Goal: Information Seeking & Learning: Learn about a topic

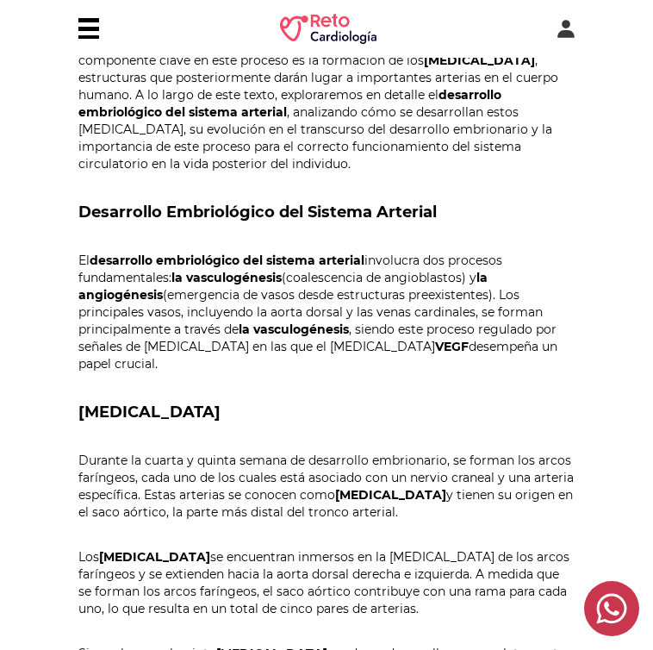
scroll to position [860, 0]
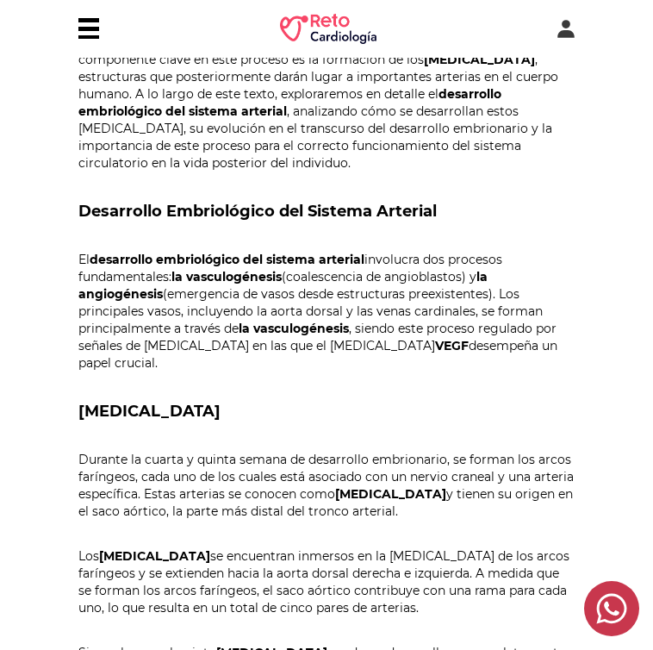
drag, startPoint x: 80, startPoint y: 154, endPoint x: 215, endPoint y: 309, distance: 204.7
copy div "Desarrollo Embriológico del Sistema Arterial El desarrollo embriológico del sis…"
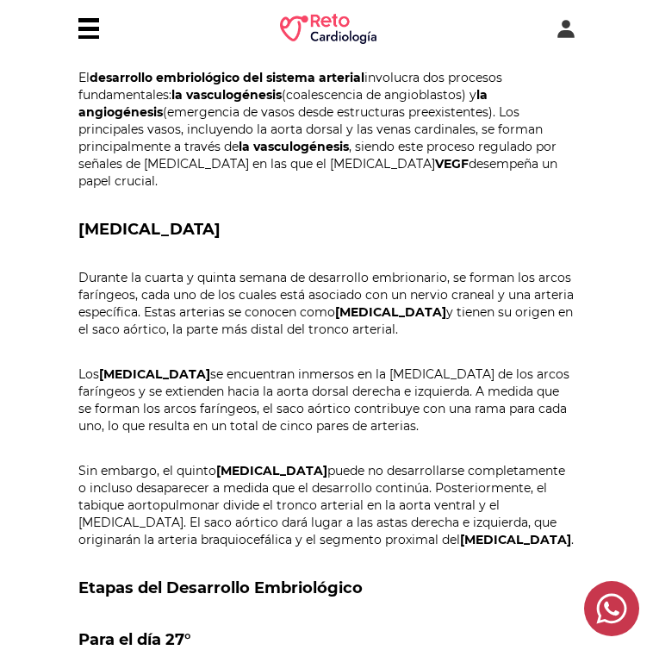
scroll to position [1043, 0]
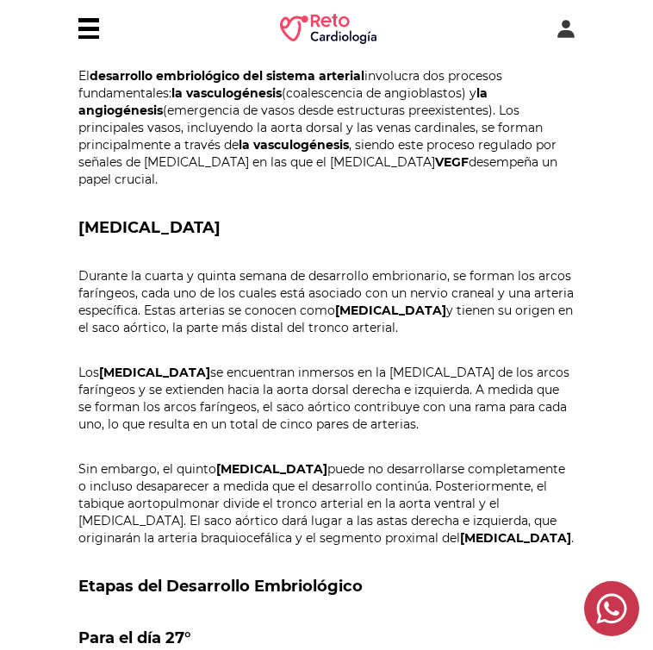
drag, startPoint x: 78, startPoint y: 174, endPoint x: 382, endPoint y: 284, distance: 322.9
click at [389, 282] on div "[PERSON_NAME] La formación y desarrollo del sistema arterial en el embrión es u…" at bounding box center [326, 634] width 497 height 1831
copy div "[MEDICAL_DATA] Durante la cuarta y quinta semana de desarrollo embrionario, se …"
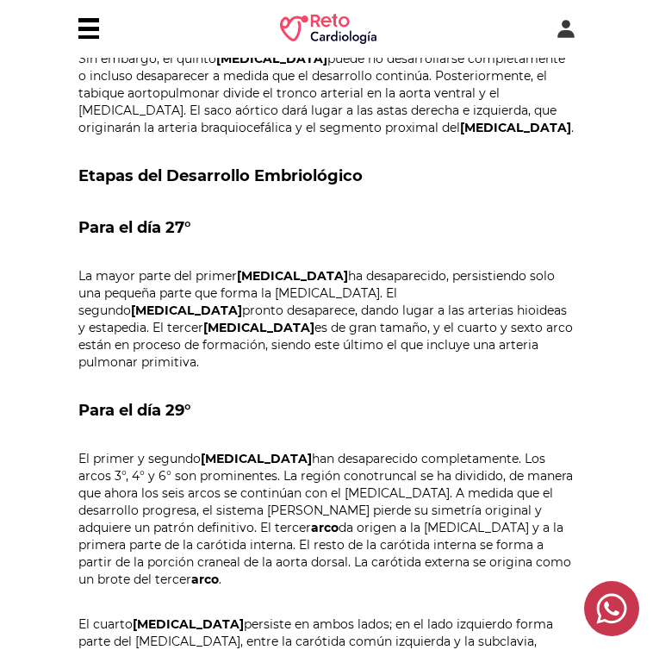
scroll to position [1469, 0]
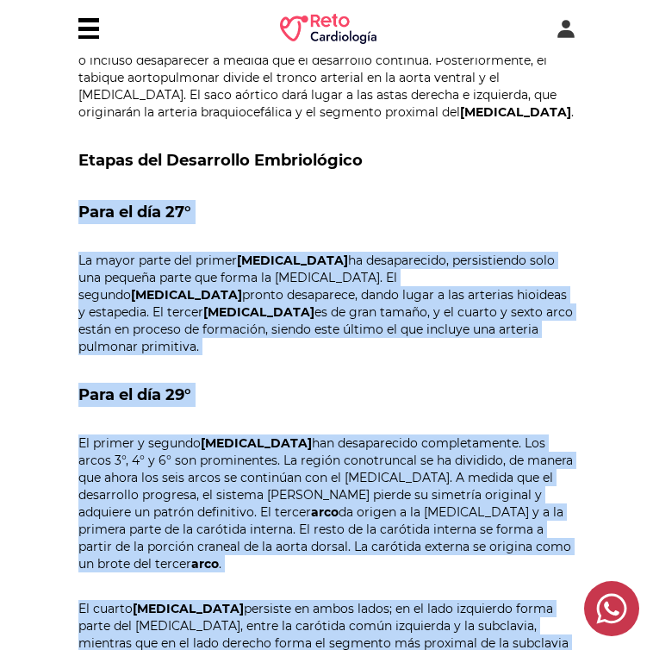
drag, startPoint x: 78, startPoint y: 162, endPoint x: 193, endPoint y: 575, distance: 428.8
click at [197, 580] on div "[PERSON_NAME] La formación y desarrollo del sistema arterial en el embrión es u…" at bounding box center [326, 208] width 497 height 1831
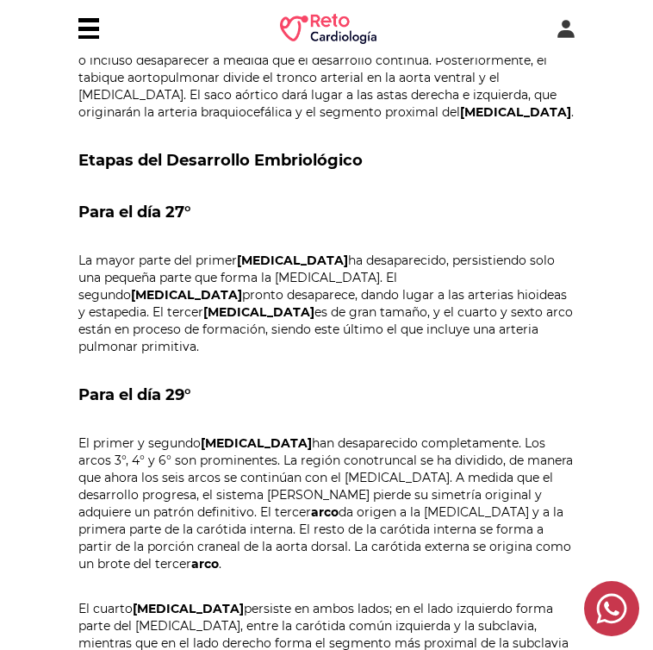
click at [190, 383] on h3 "Para el día 29°" at bounding box center [326, 395] width 497 height 24
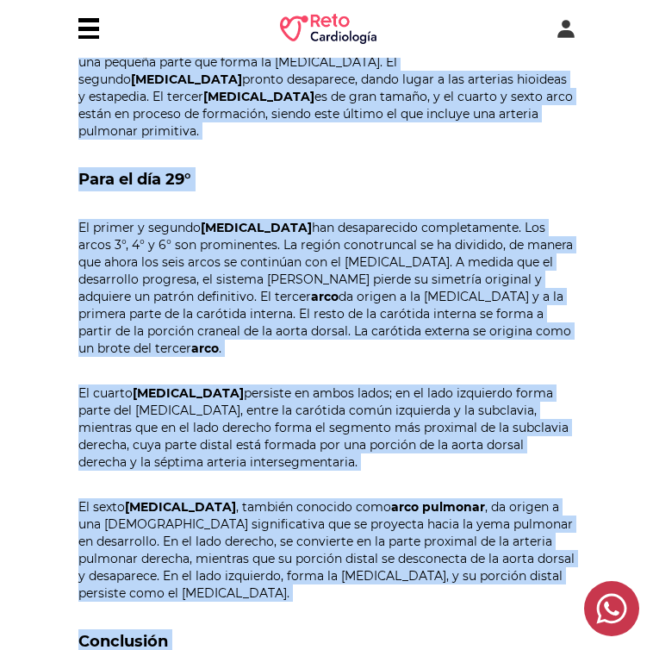
scroll to position [1728, 0]
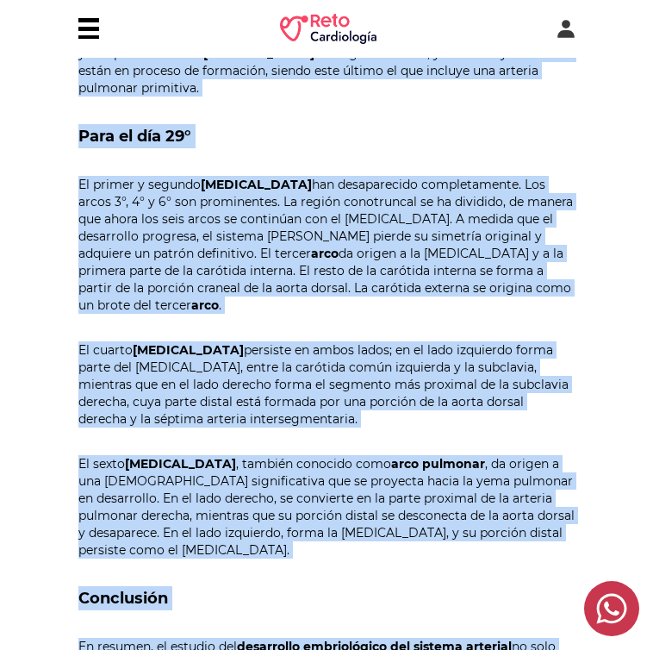
drag, startPoint x: 72, startPoint y: 103, endPoint x: 351, endPoint y: 488, distance: 474.7
copy div "Loremi dol Sitametcon Adipiscingel Sedd ei tem 55° In utlab etdol mag aliqua en…"
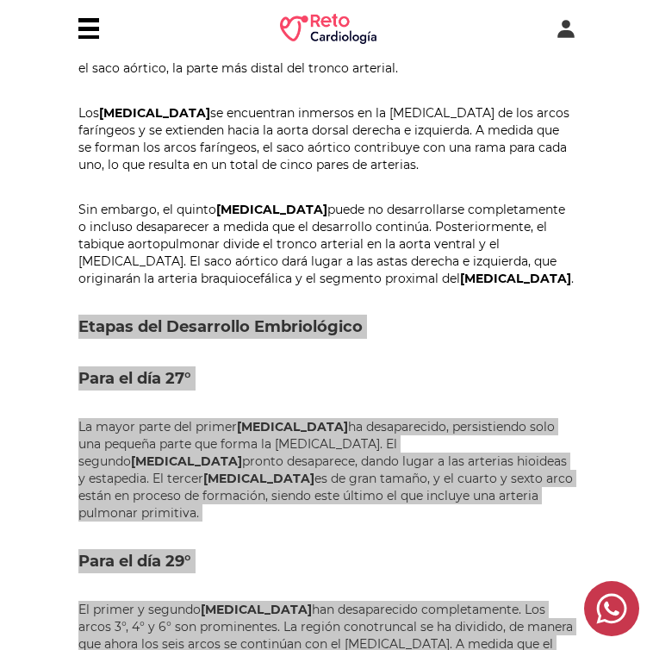
scroll to position [1341, 0]
